Goal: Transaction & Acquisition: Purchase product/service

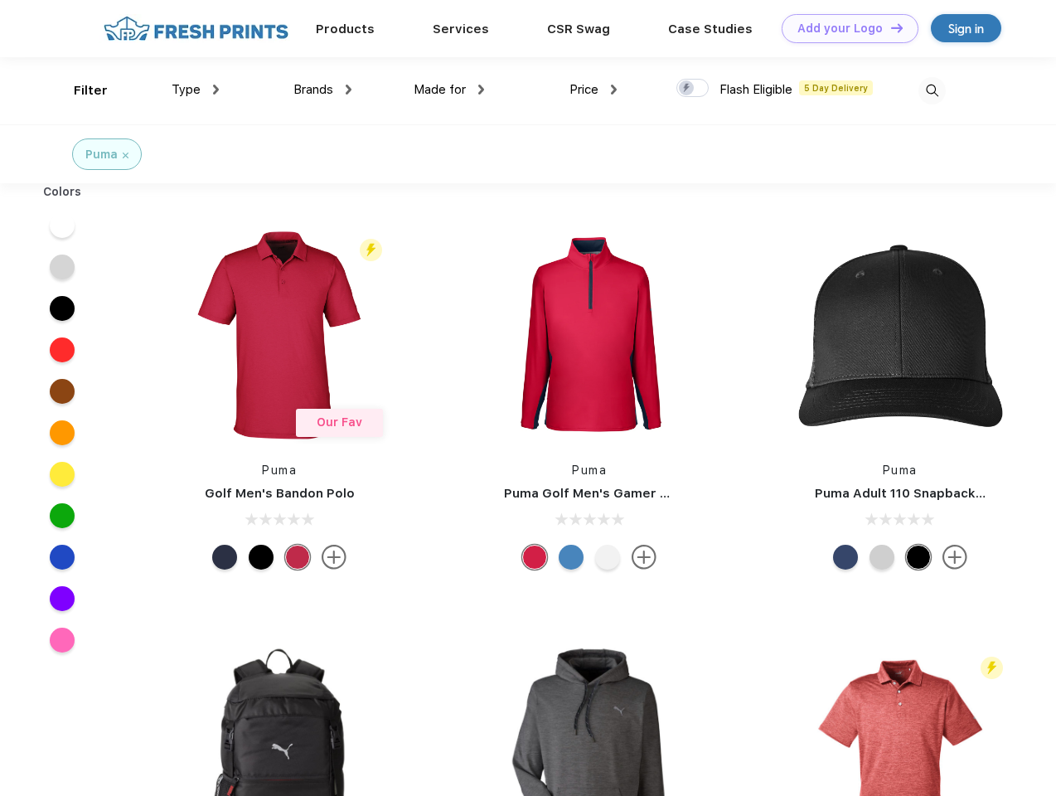
click at [844, 28] on link "Add your Logo Design Tool" at bounding box center [850, 28] width 137 height 29
click at [0, 0] on div "Design Tool" at bounding box center [0, 0] width 0 height 0
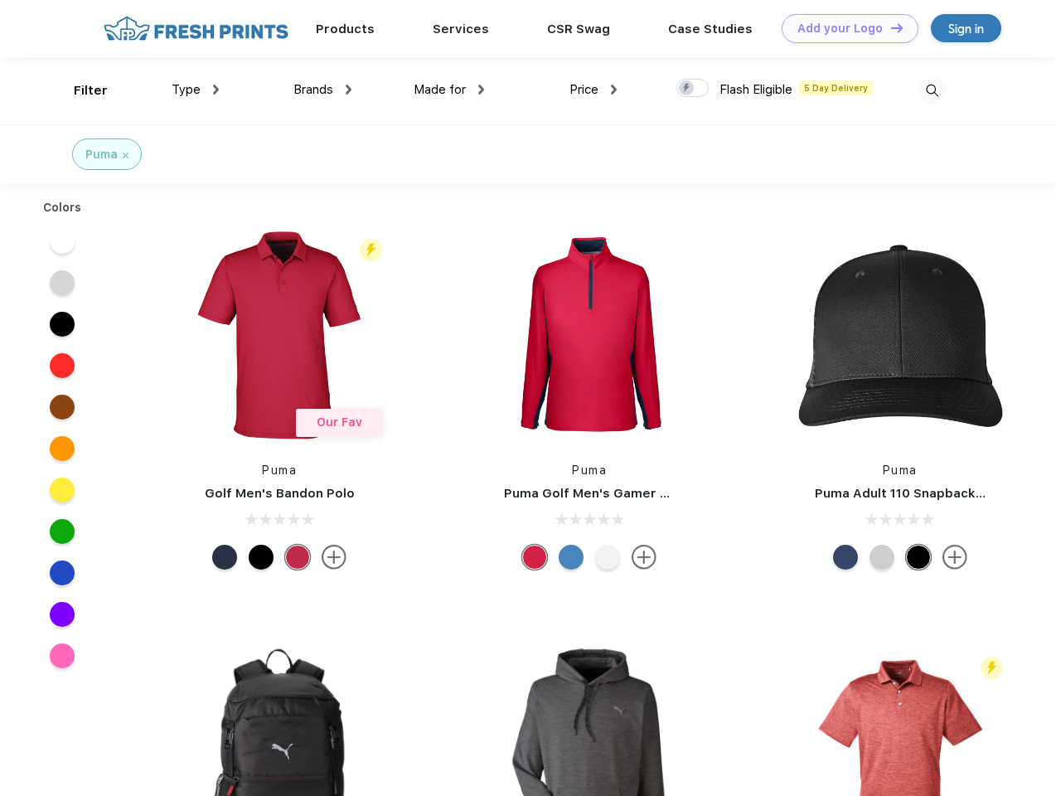
click at [890, 27] on link "Add your Logo Design Tool" at bounding box center [850, 28] width 137 height 29
click at [80, 90] on div "Filter" at bounding box center [91, 90] width 34 height 19
click at [196, 90] on span "Type" at bounding box center [186, 89] width 29 height 15
click at [323, 90] on span "Brands" at bounding box center [314, 89] width 40 height 15
click at [449, 90] on span "Made for" at bounding box center [440, 89] width 52 height 15
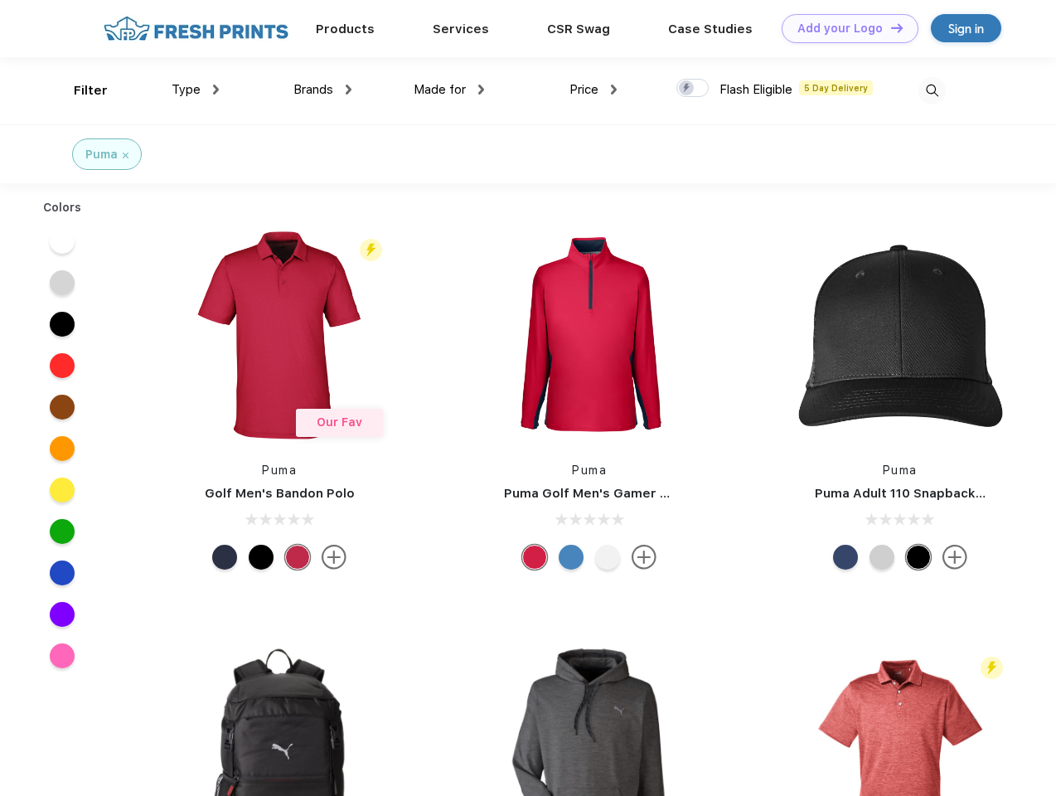
click at [594, 90] on span "Price" at bounding box center [584, 89] width 29 height 15
click at [693, 89] on div at bounding box center [693, 88] width 32 height 18
click at [687, 89] on input "checkbox" at bounding box center [682, 83] width 11 height 11
click at [932, 90] on img at bounding box center [932, 90] width 27 height 27
